Goal: Transaction & Acquisition: Purchase product/service

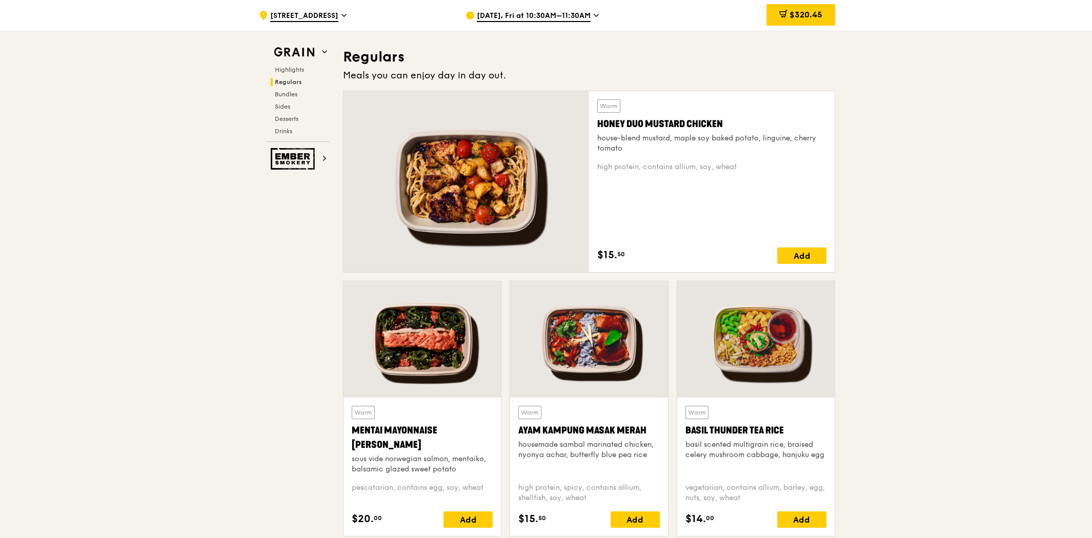
scroll to position [741, 0]
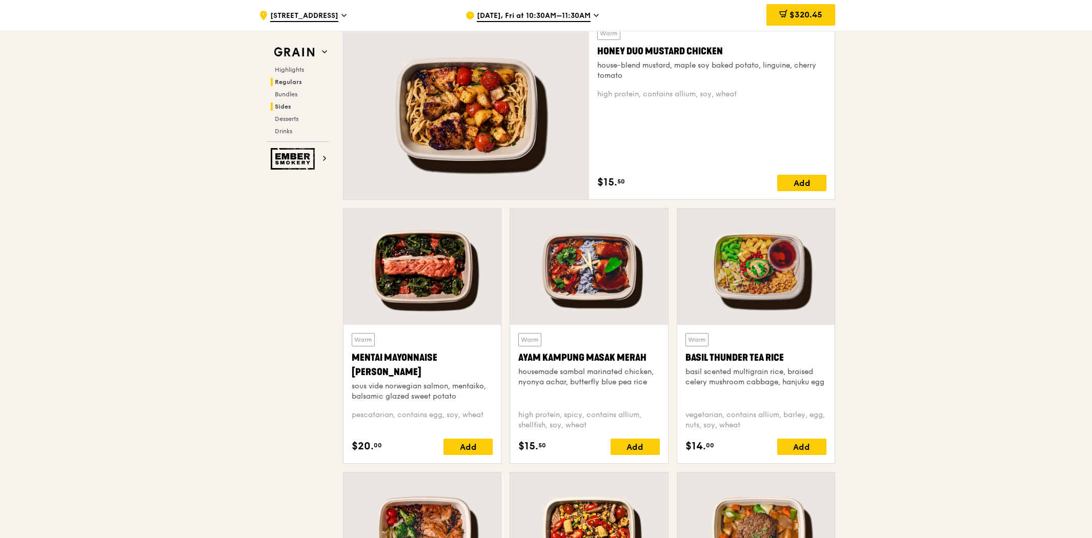
click at [288, 105] on span "Sides" at bounding box center [283, 106] width 16 height 7
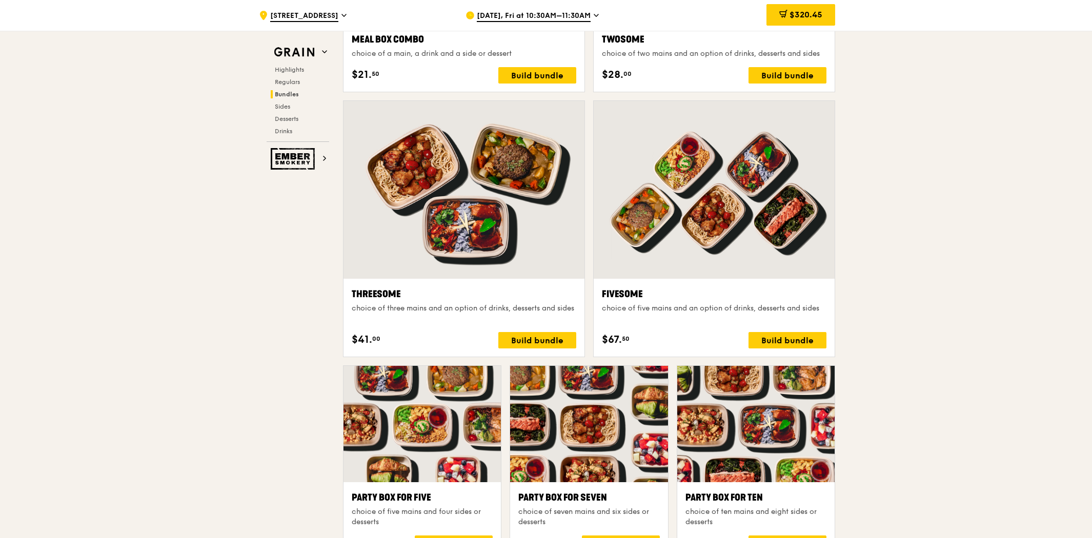
scroll to position [1488, 0]
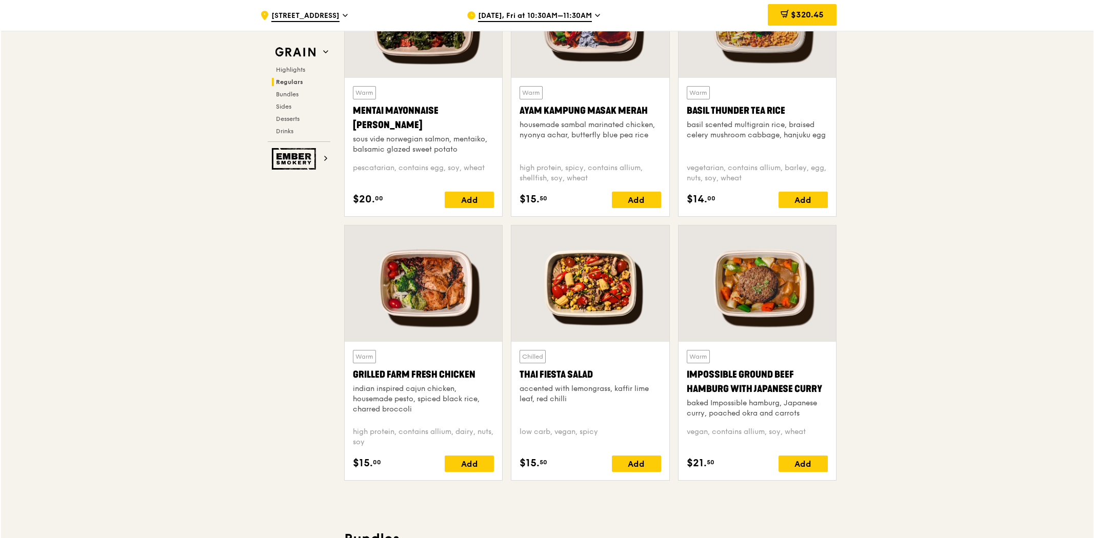
scroll to position [975, 0]
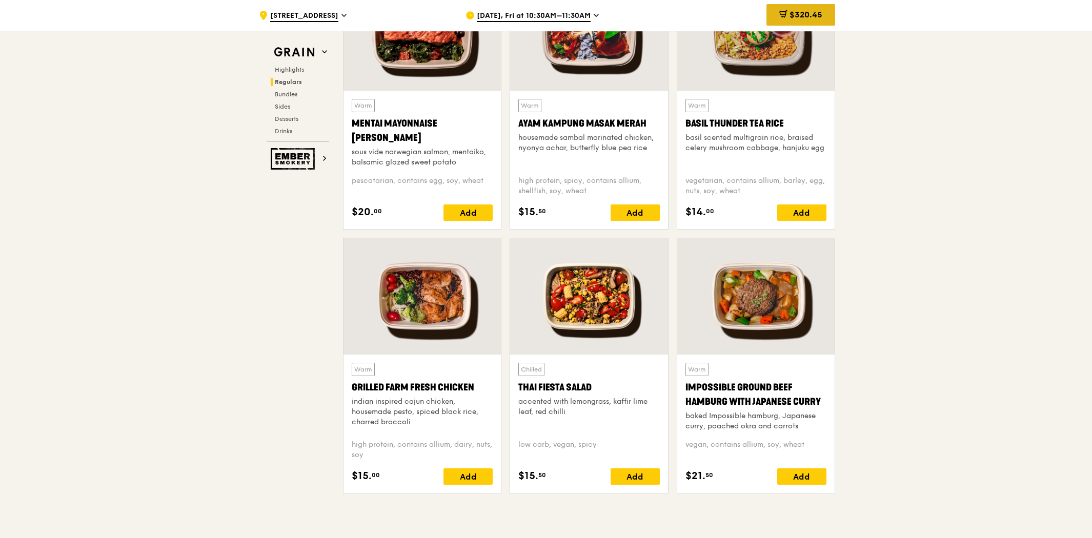
click at [807, 11] on span "$320.45" at bounding box center [806, 15] width 33 height 10
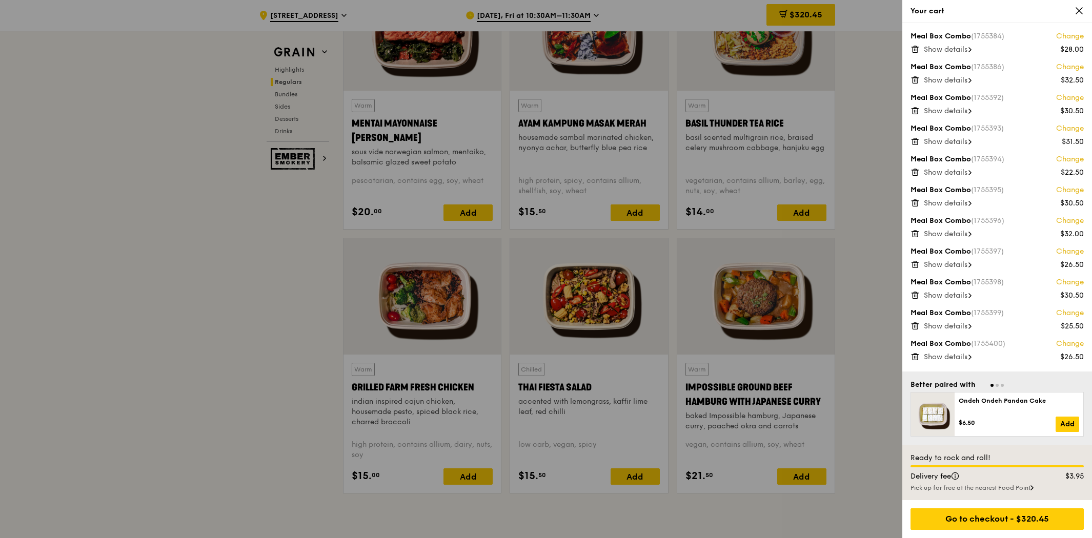
click at [956, 53] on span "Show details" at bounding box center [946, 49] width 44 height 9
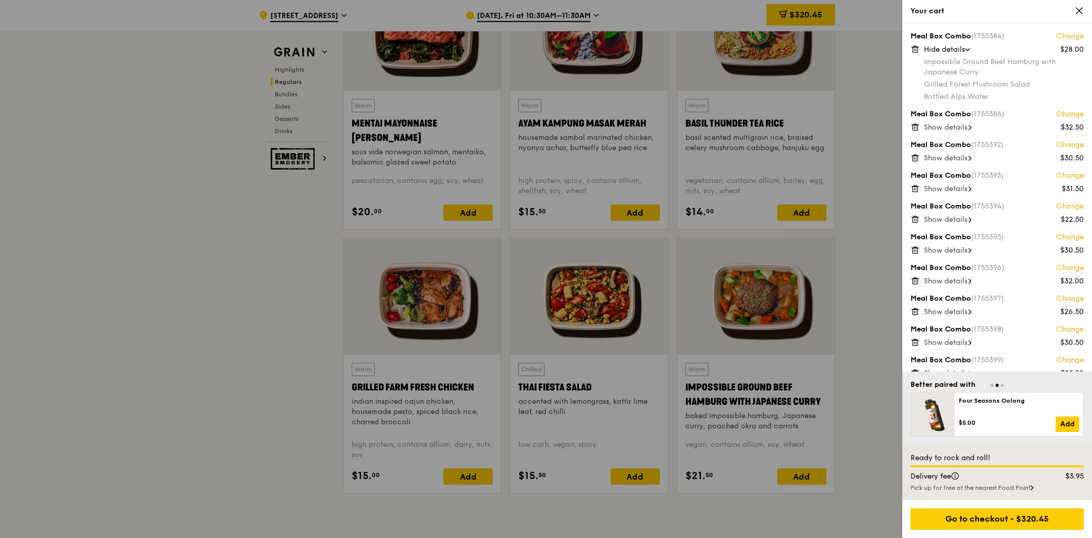
click at [1067, 38] on link "Change" at bounding box center [1070, 36] width 28 height 10
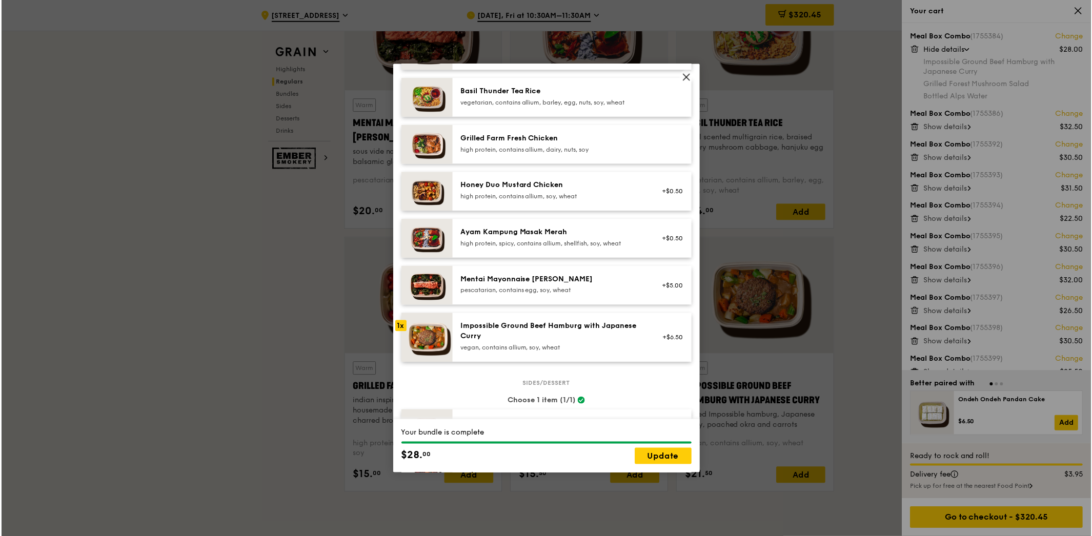
scroll to position [228, 0]
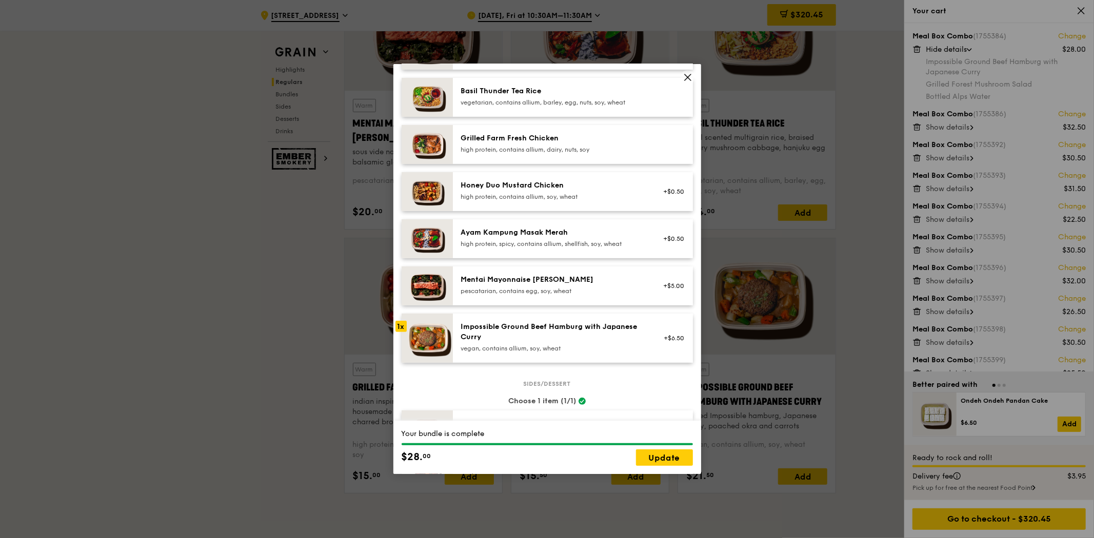
click at [606, 292] on div "pescatarian, contains egg, soy, wheat" at bounding box center [553, 291] width 184 height 8
click at [661, 460] on link "Update" at bounding box center [664, 458] width 57 height 16
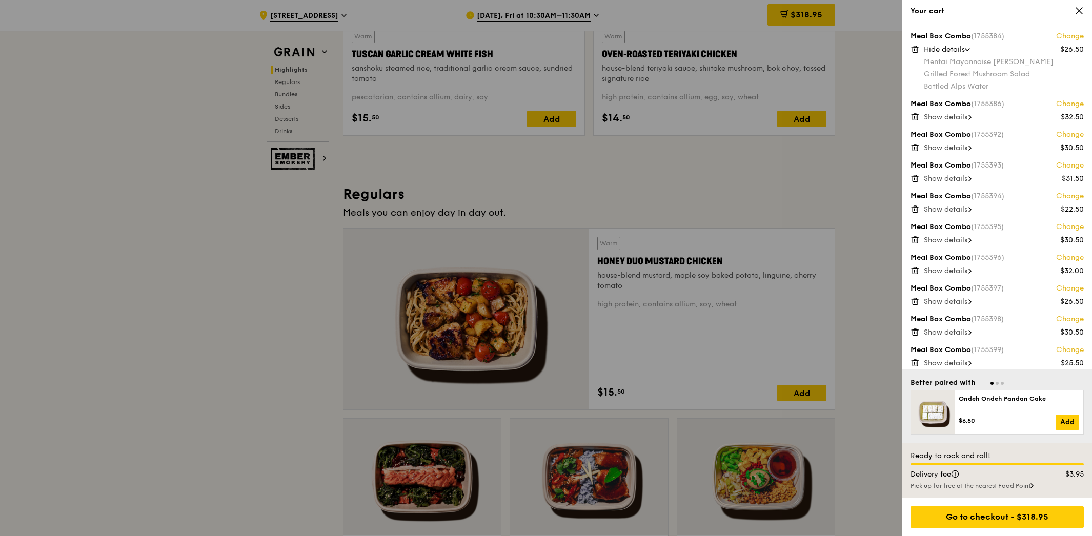
scroll to position [519, 0]
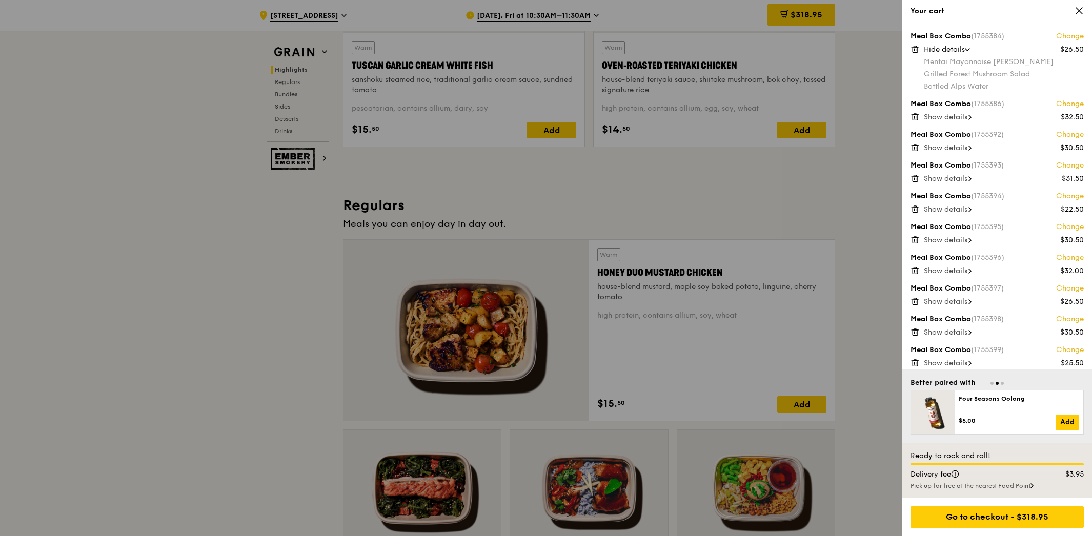
click at [884, 147] on div at bounding box center [546, 268] width 1092 height 536
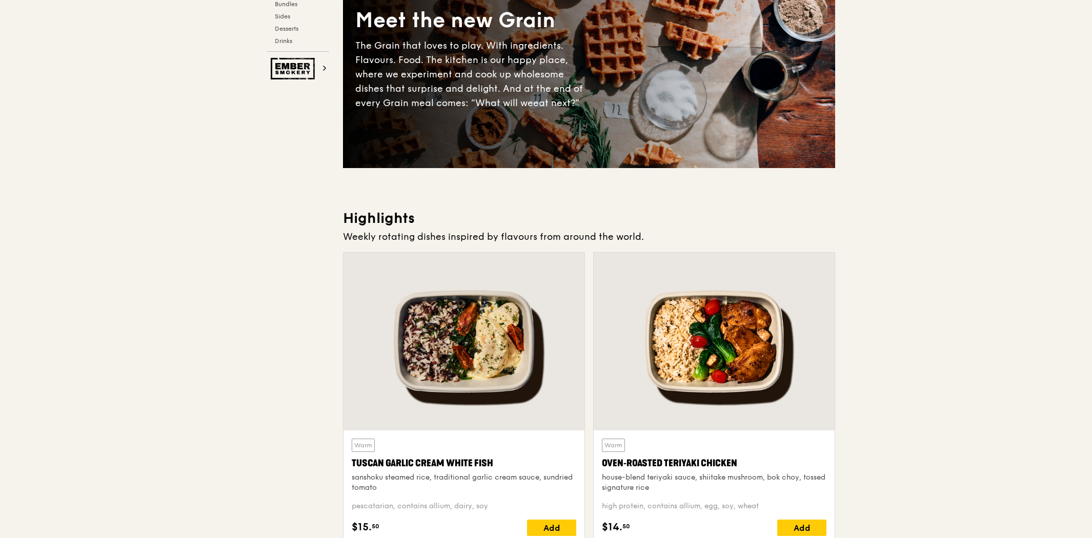
scroll to position [285, 0]
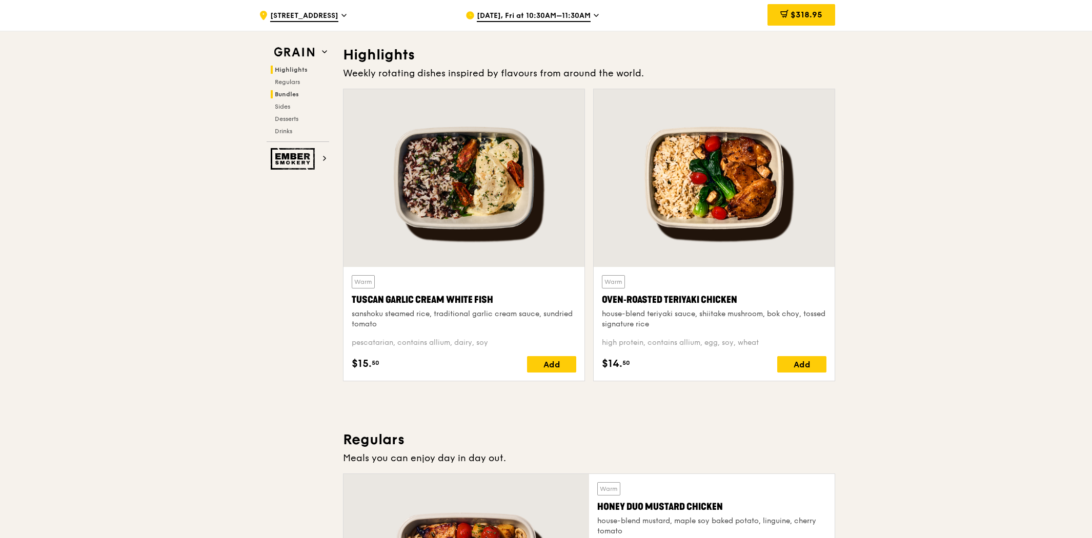
click at [294, 96] on span "Bundles" at bounding box center [287, 94] width 24 height 7
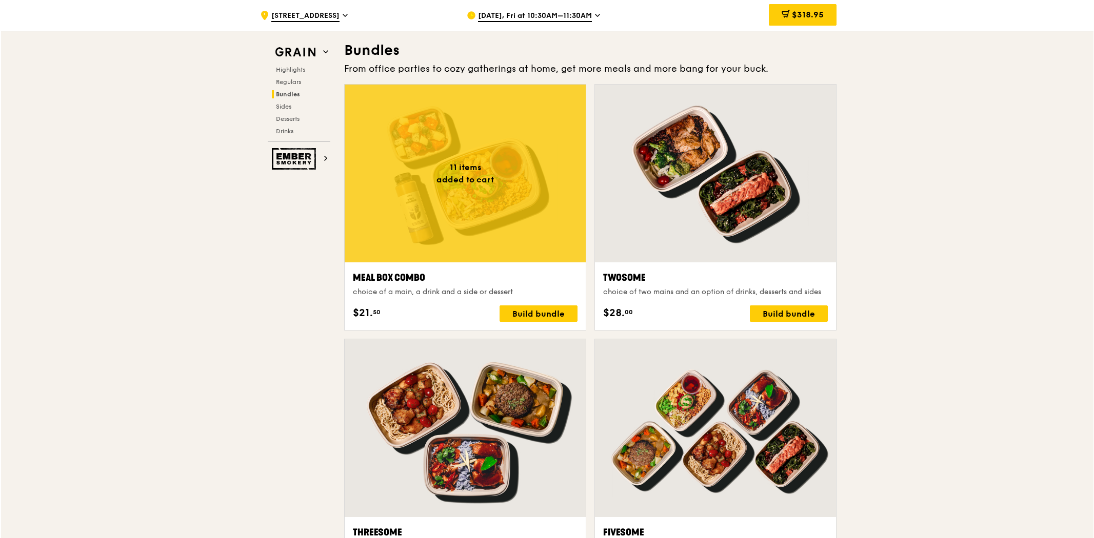
scroll to position [1477, 0]
click at [459, 159] on div at bounding box center [464, 173] width 241 height 178
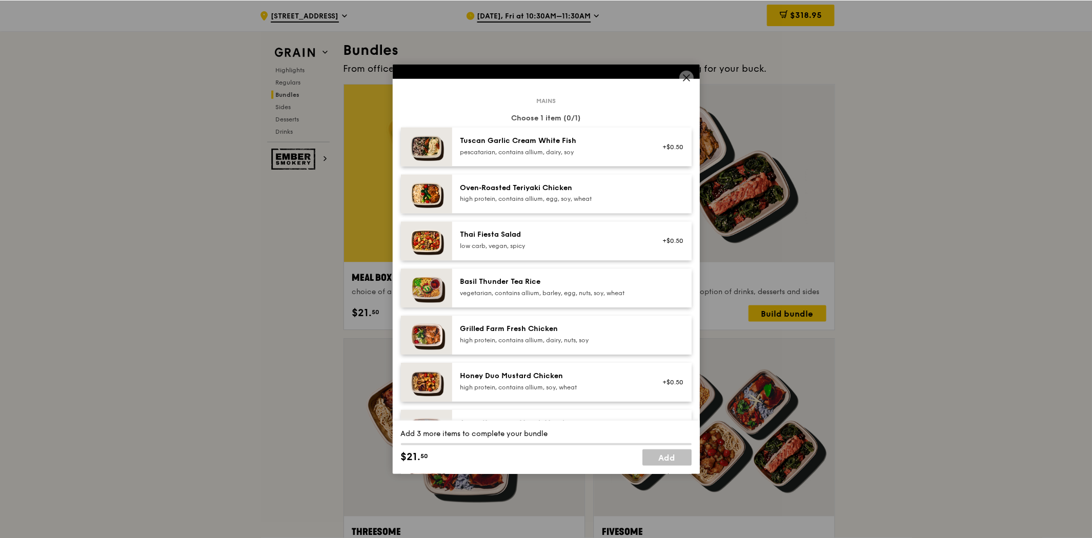
scroll to position [57, 0]
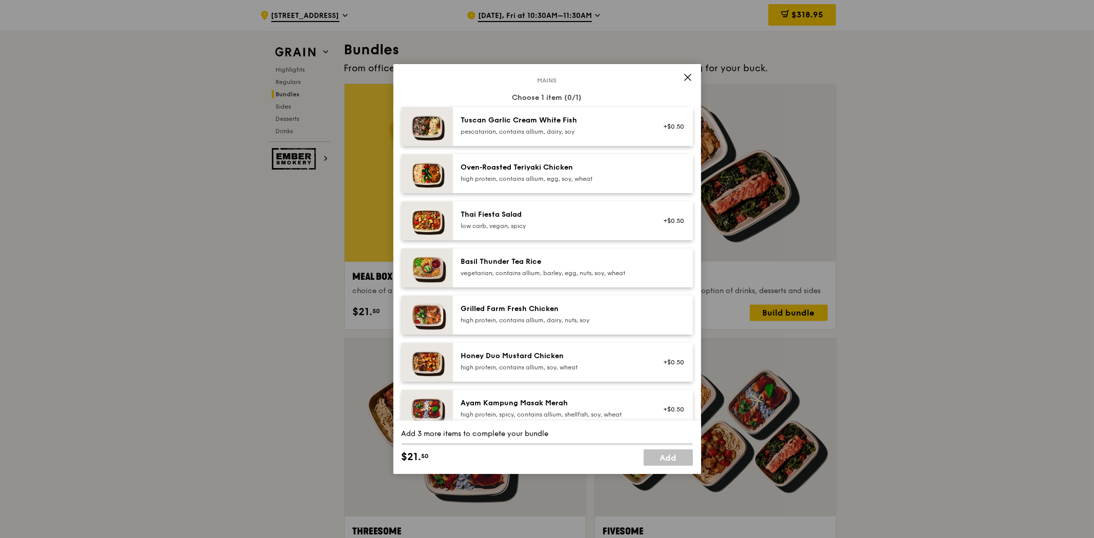
click at [687, 79] on icon at bounding box center [687, 77] width 9 height 9
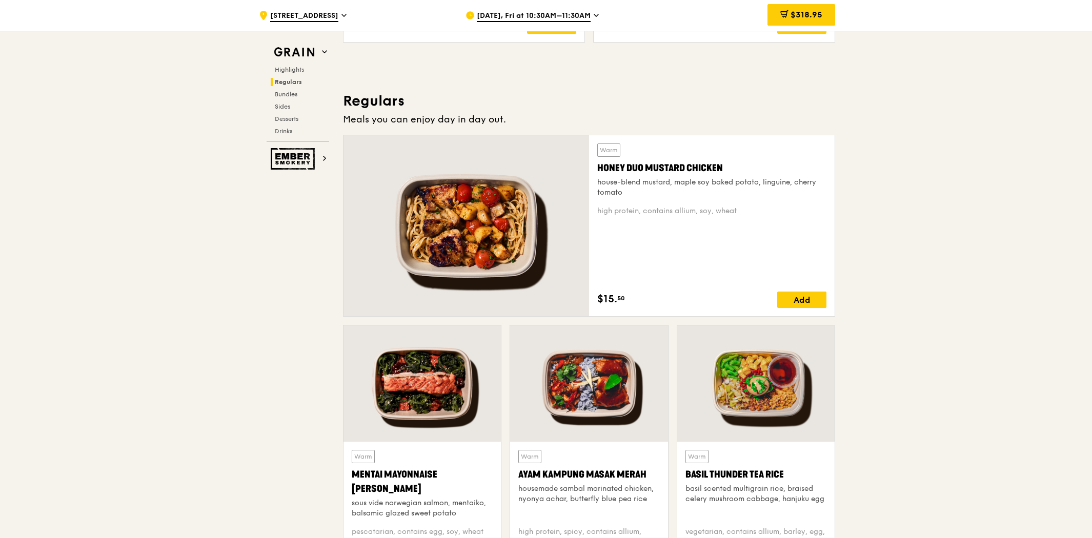
scroll to position [623, 0]
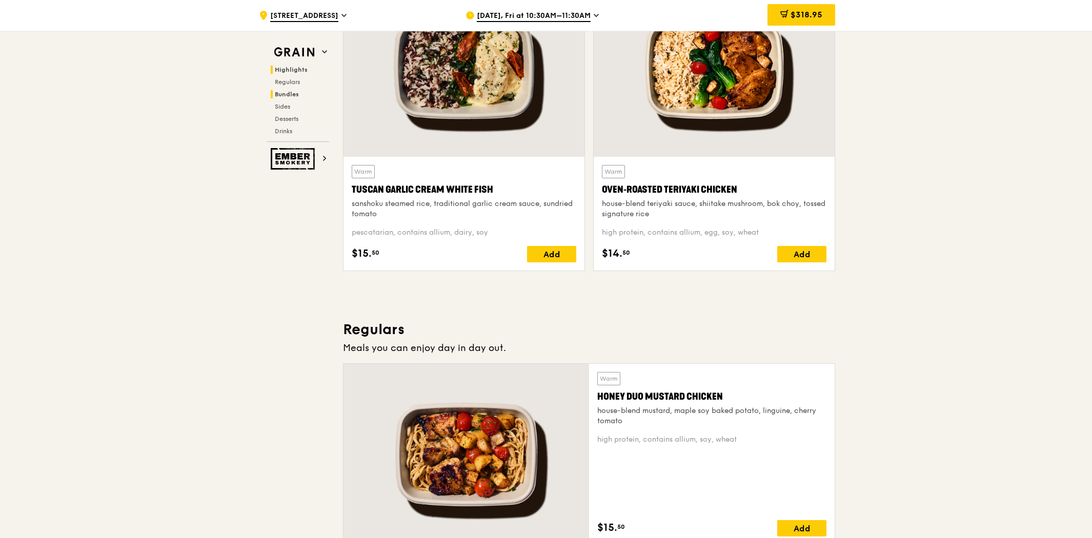
click at [279, 93] on span "Bundles" at bounding box center [287, 94] width 24 height 7
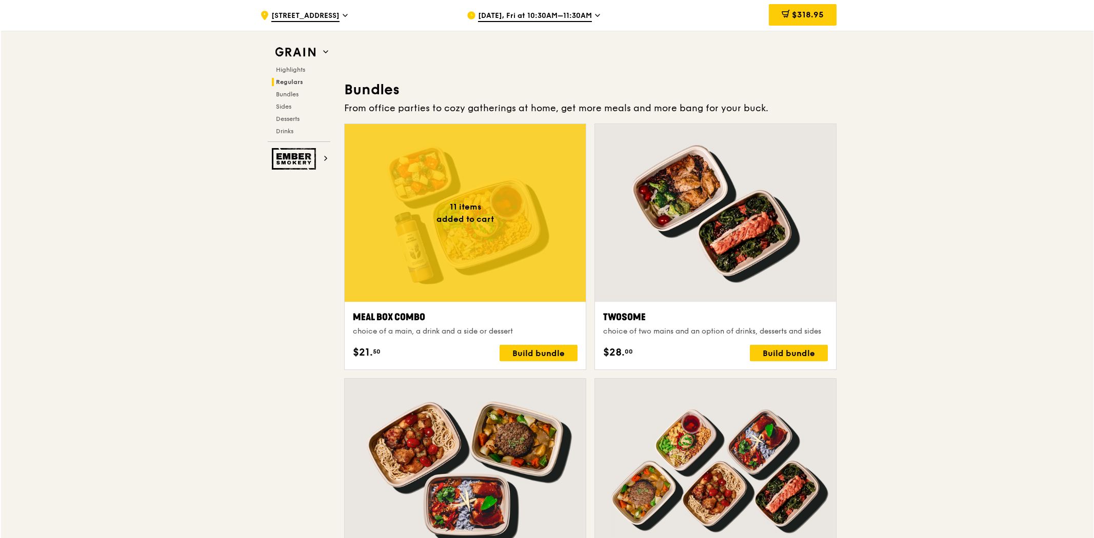
scroll to position [1477, 0]
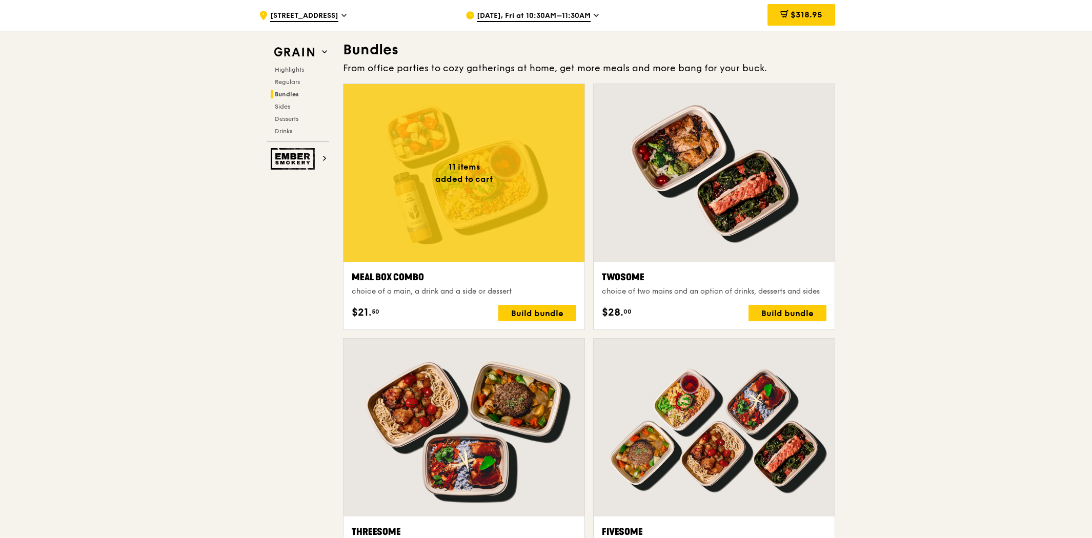
click at [450, 174] on div at bounding box center [464, 173] width 241 height 178
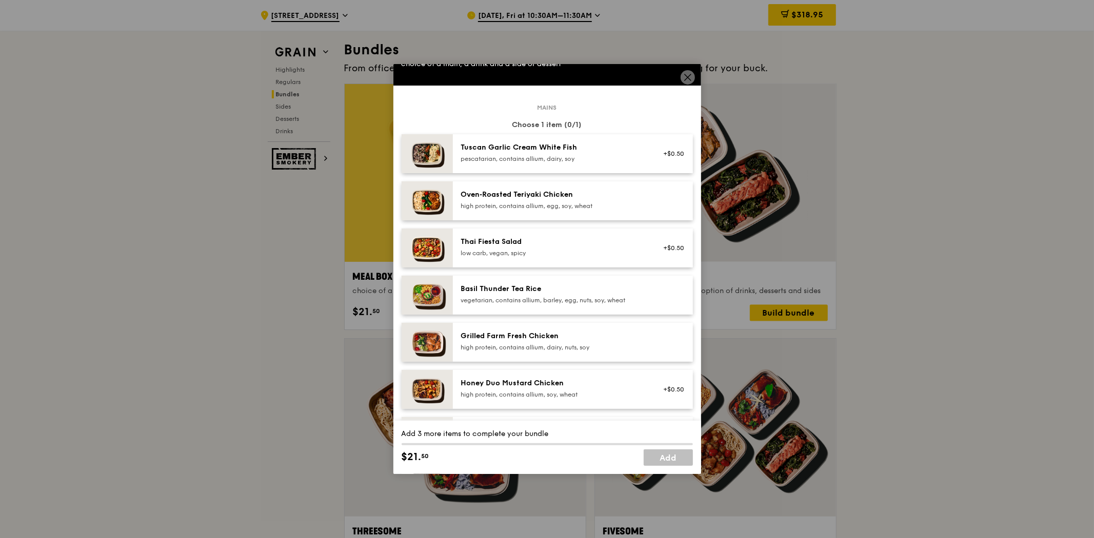
scroll to position [57, 0]
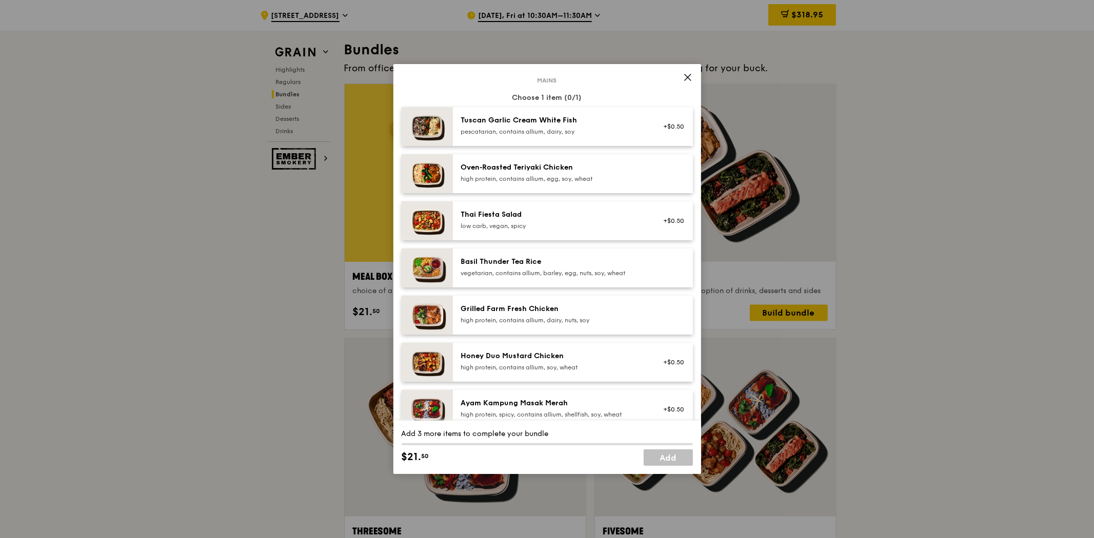
click at [655, 355] on div "+$0.50" at bounding box center [670, 362] width 39 height 23
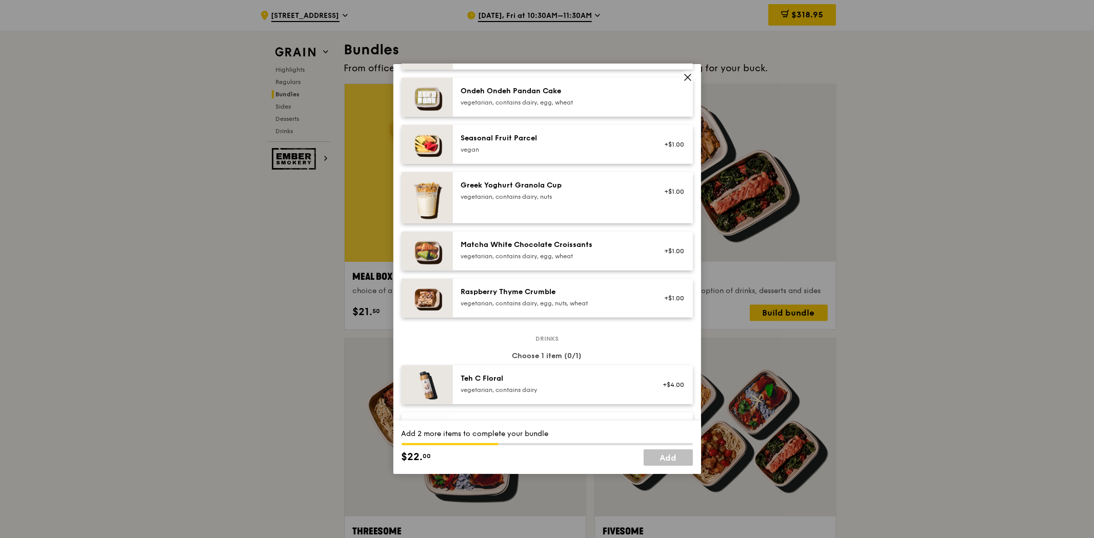
scroll to position [797, 0]
click at [464, 303] on div "vegetarian, contains dairy, egg, nuts, wheat" at bounding box center [553, 302] width 184 height 8
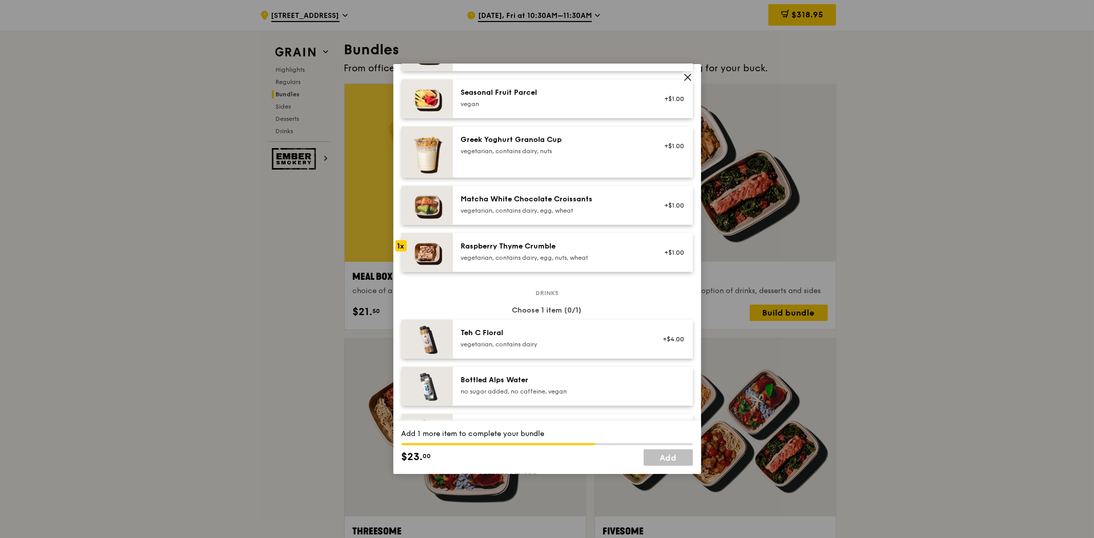
scroll to position [911, 0]
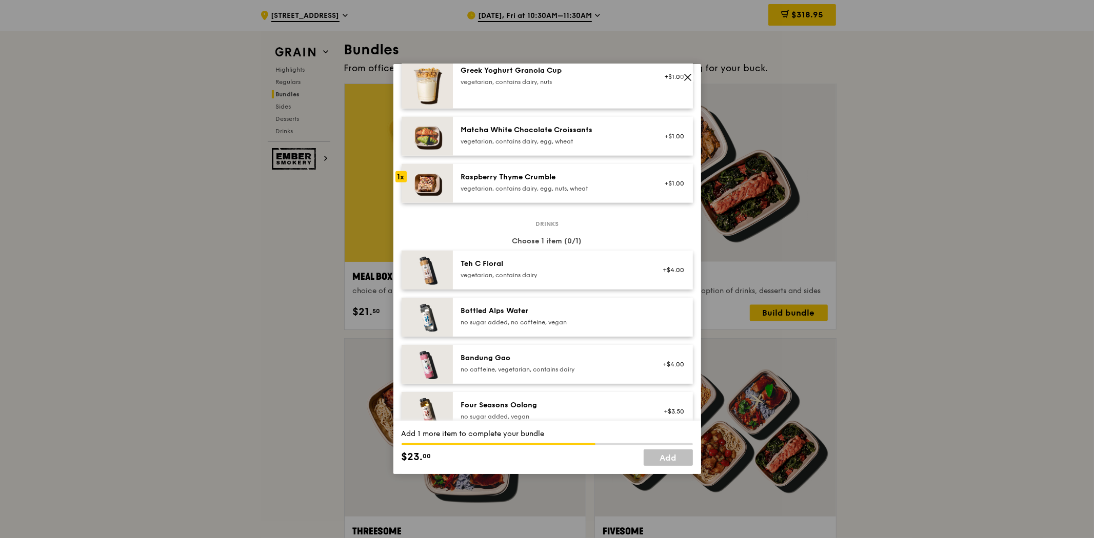
click at [568, 311] on div "Bottled Alps Water" at bounding box center [553, 311] width 184 height 10
click at [663, 460] on link "Add" at bounding box center [668, 458] width 49 height 16
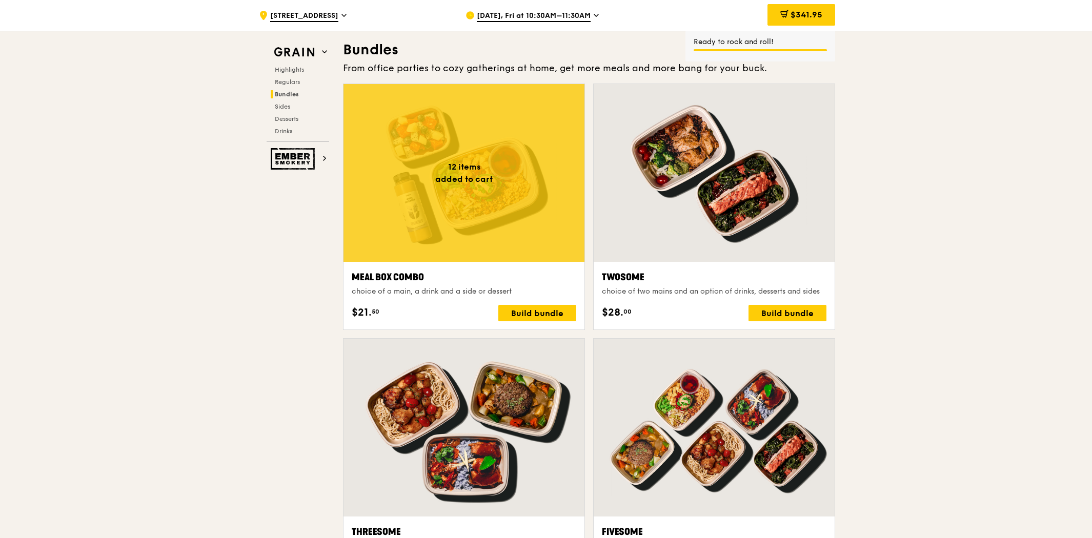
click at [526, 193] on div at bounding box center [464, 173] width 241 height 178
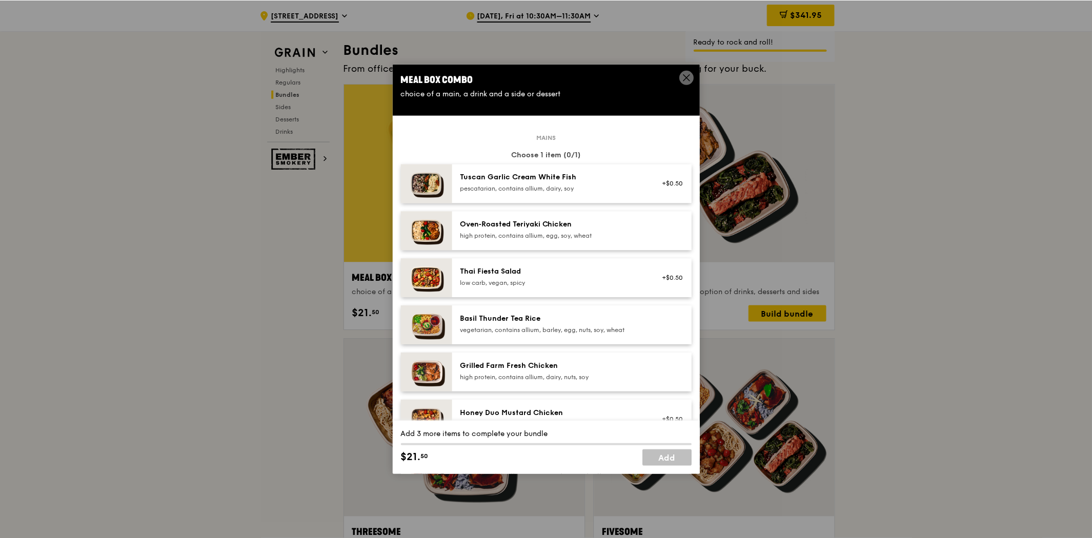
scroll to position [57, 0]
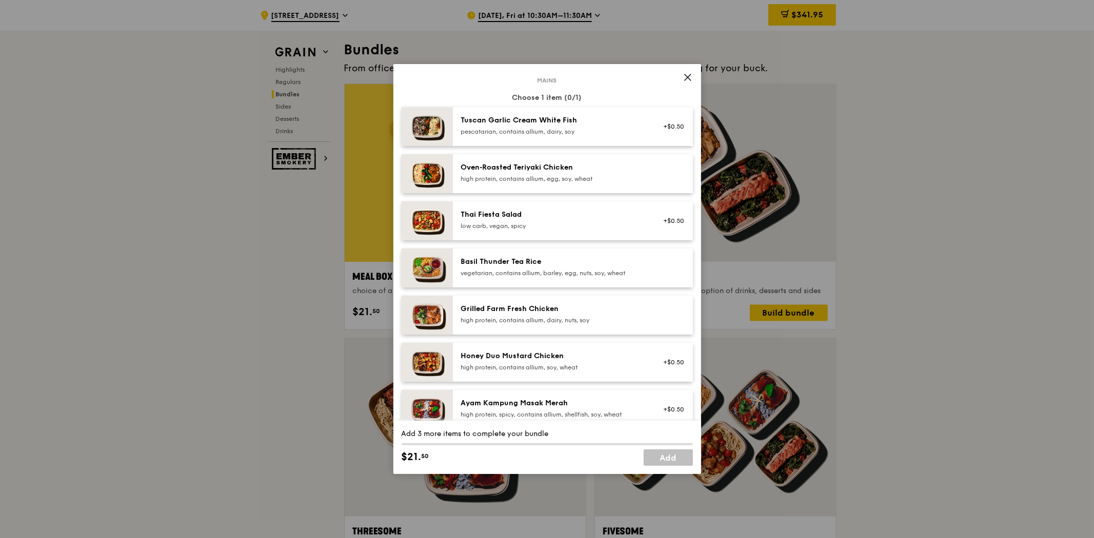
click at [582, 364] on div "high protein, contains allium, soy, wheat" at bounding box center [553, 368] width 184 height 8
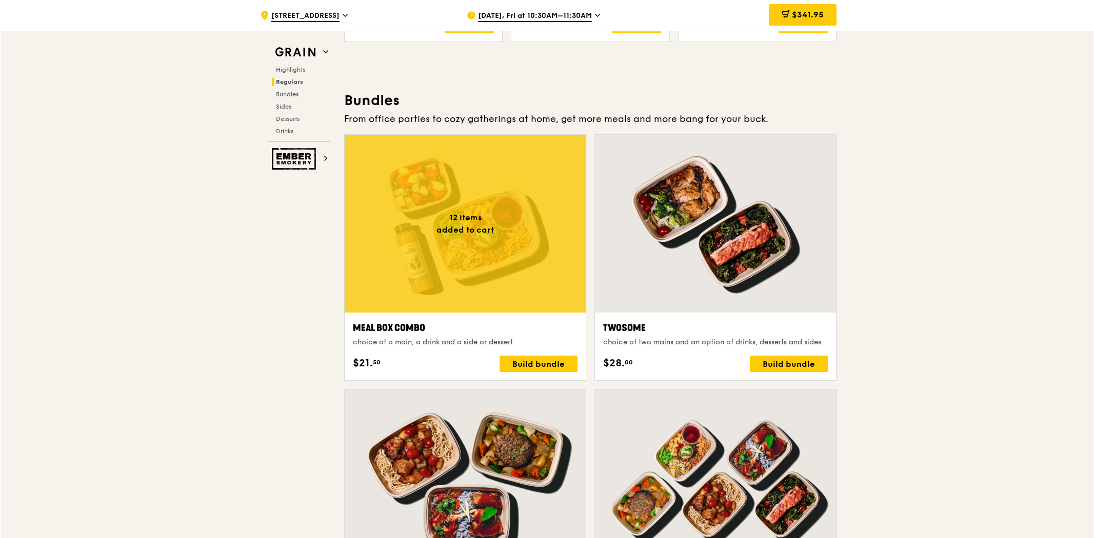
scroll to position [1306, 0]
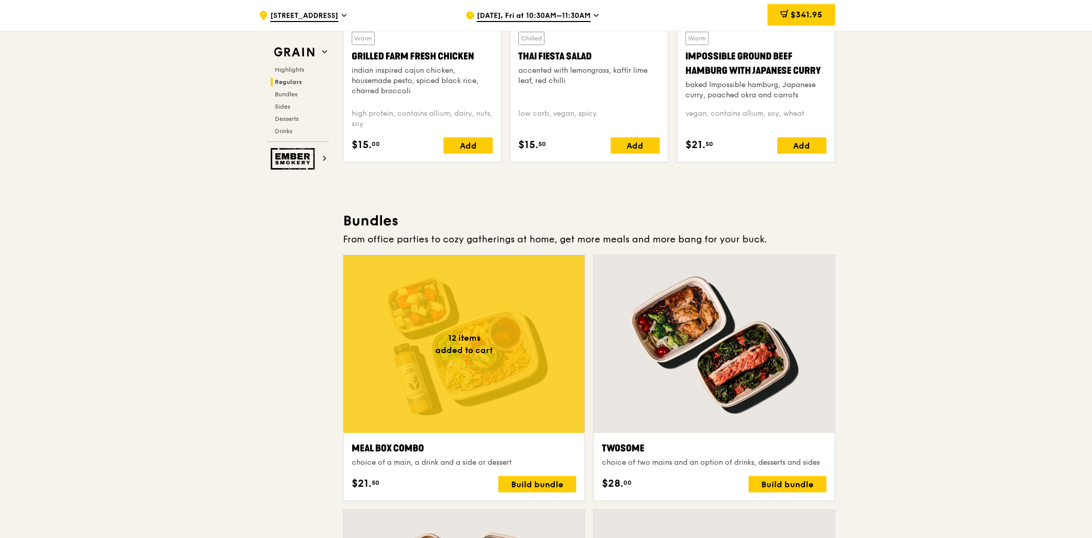
click at [509, 367] on div at bounding box center [464, 344] width 241 height 178
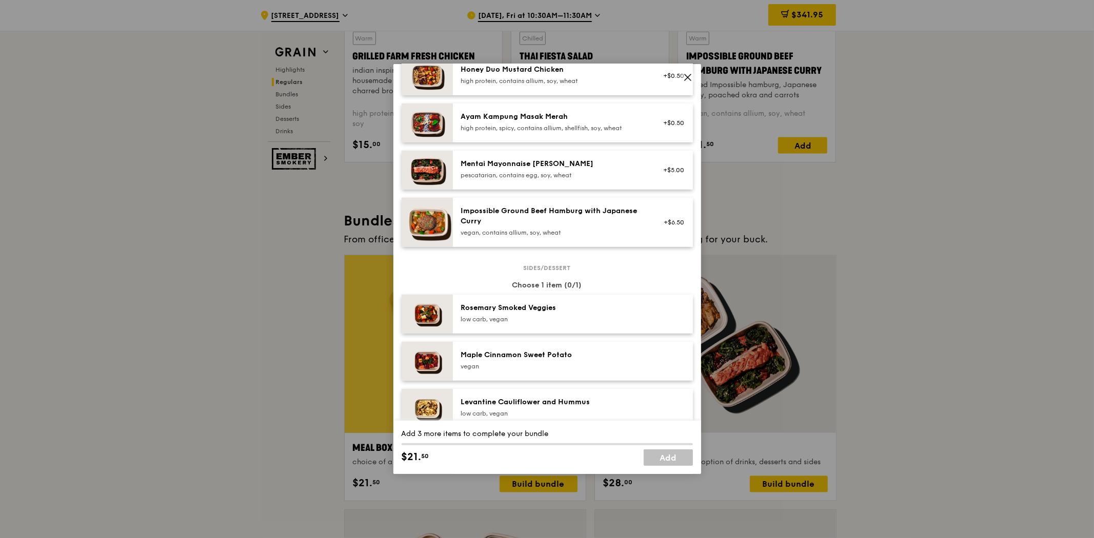
scroll to position [316, 0]
